Goal: Task Accomplishment & Management: Use online tool/utility

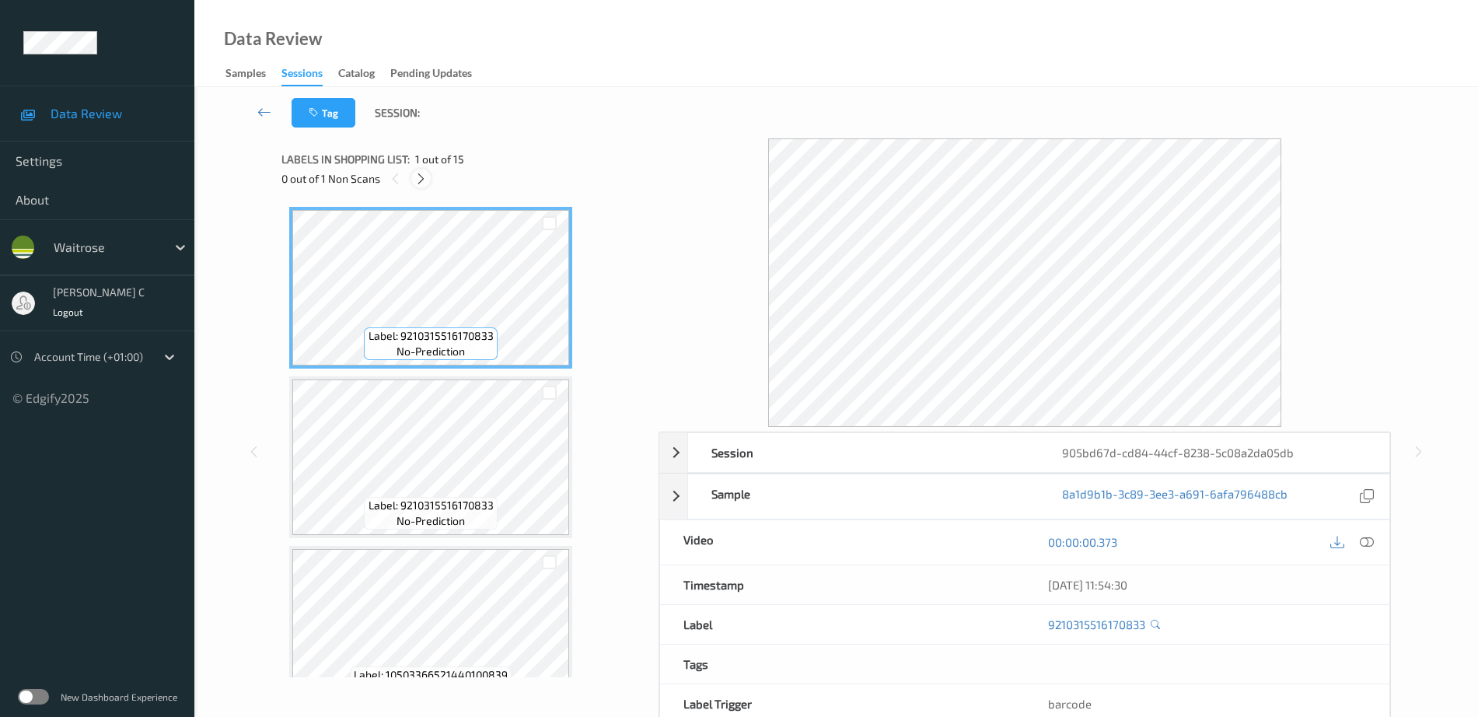
click at [420, 178] on icon at bounding box center [420, 179] width 13 height 14
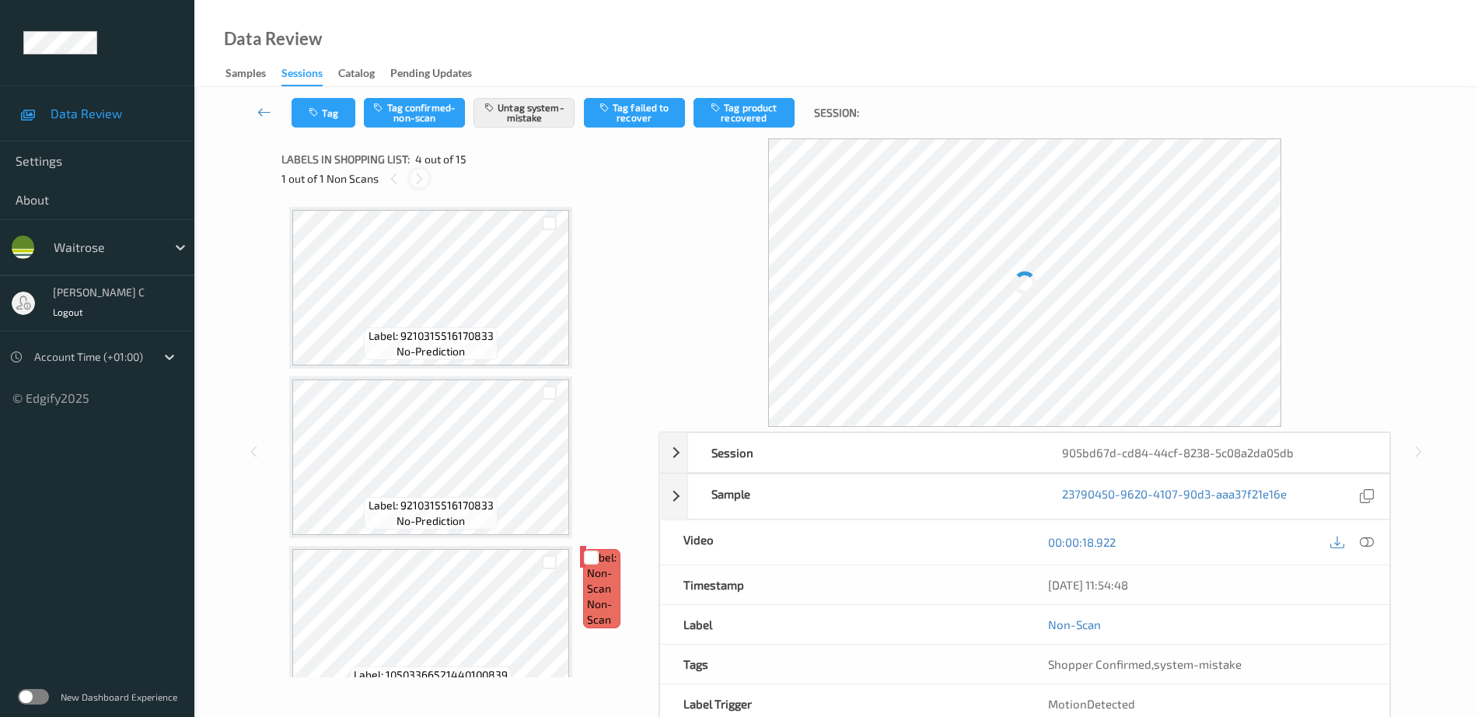
scroll to position [347, 0]
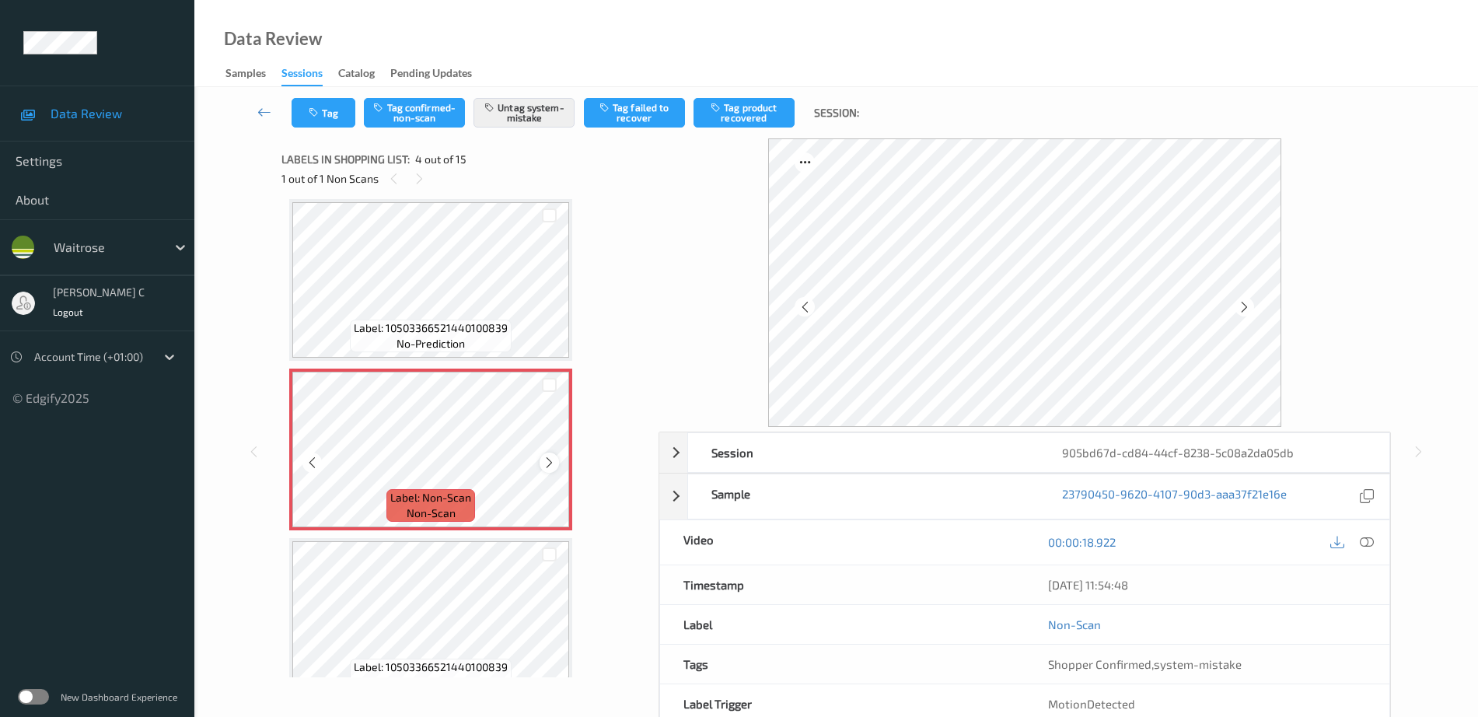
click at [553, 459] on icon at bounding box center [549, 463] width 13 height 14
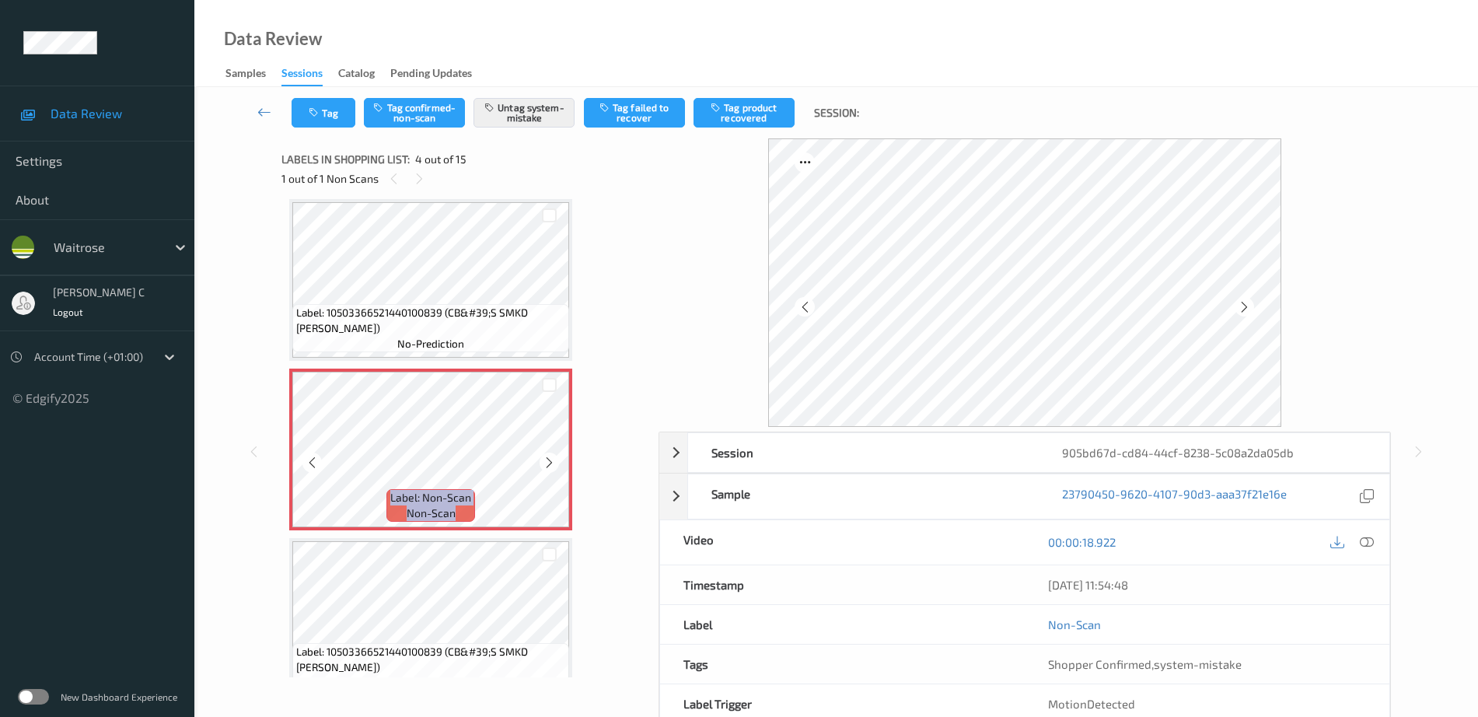
click at [553, 459] on icon at bounding box center [549, 463] width 13 height 14
click at [551, 463] on icon at bounding box center [549, 463] width 13 height 14
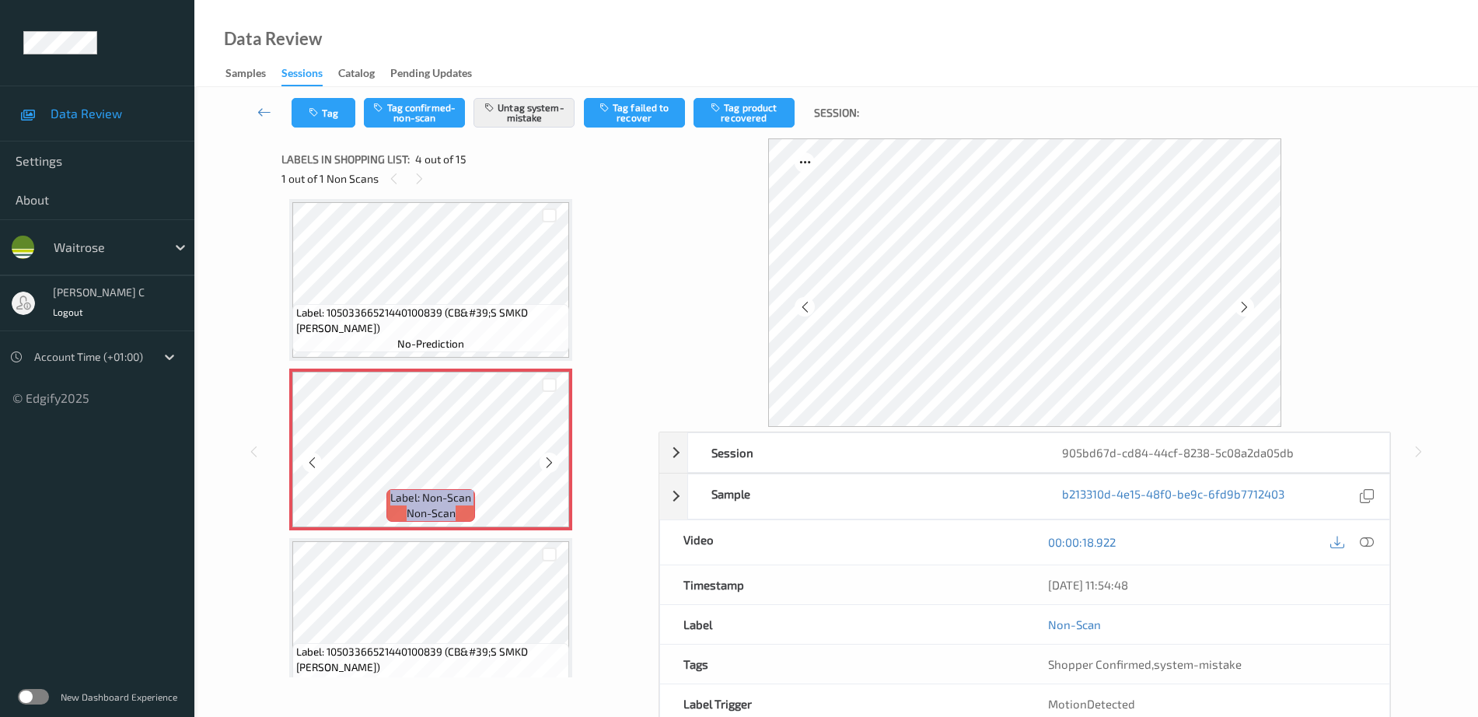
click at [551, 463] on icon at bounding box center [549, 463] width 13 height 14
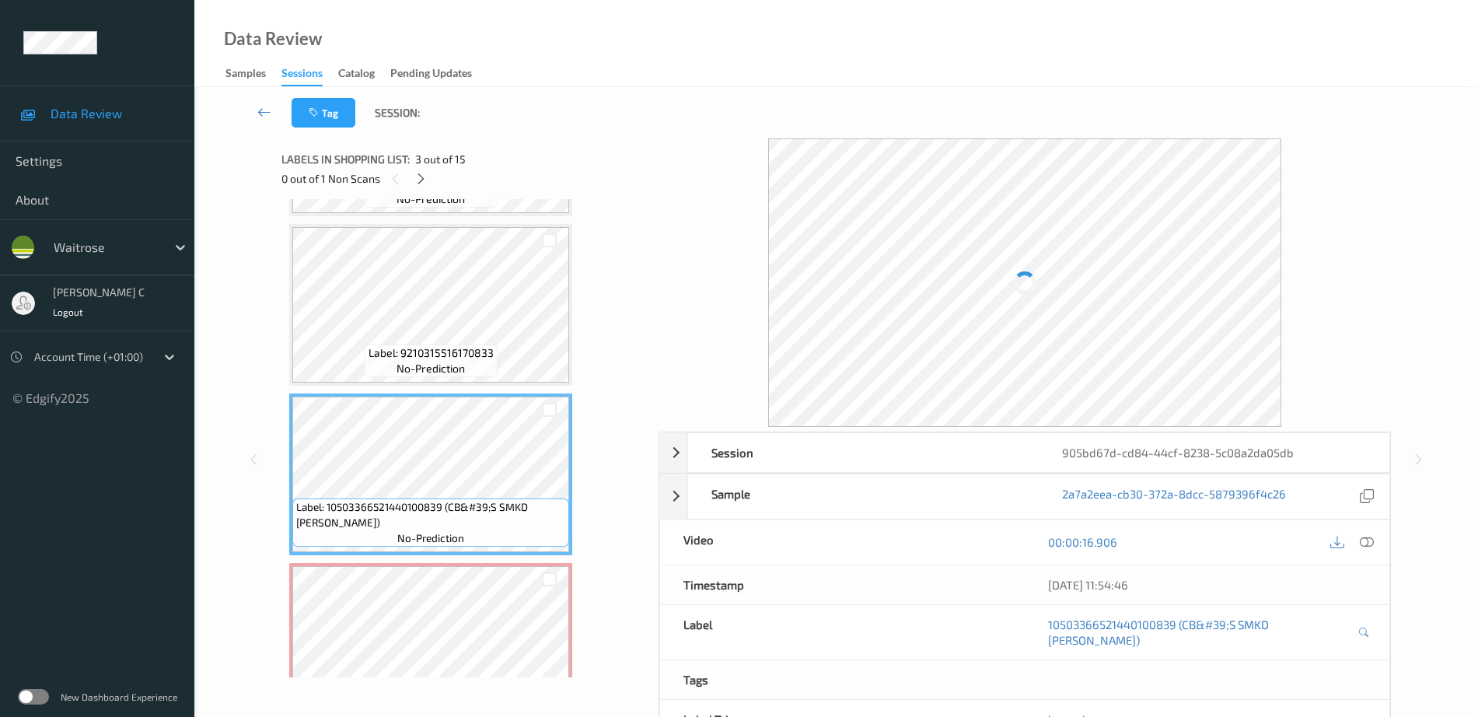
scroll to position [250, 0]
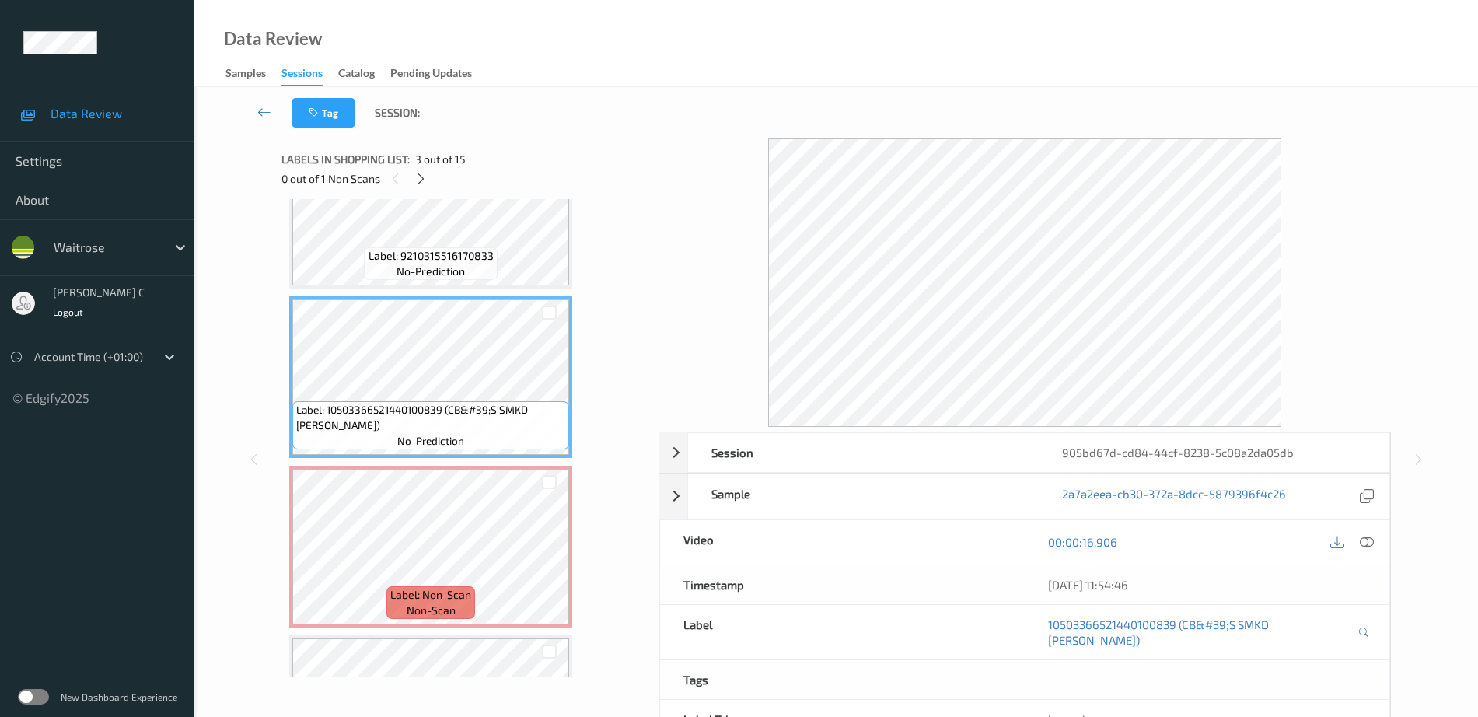
click at [472, 466] on div "Label: Non-Scan non-scan" at bounding box center [430, 547] width 283 height 162
